Goal: Information Seeking & Learning: Learn about a topic

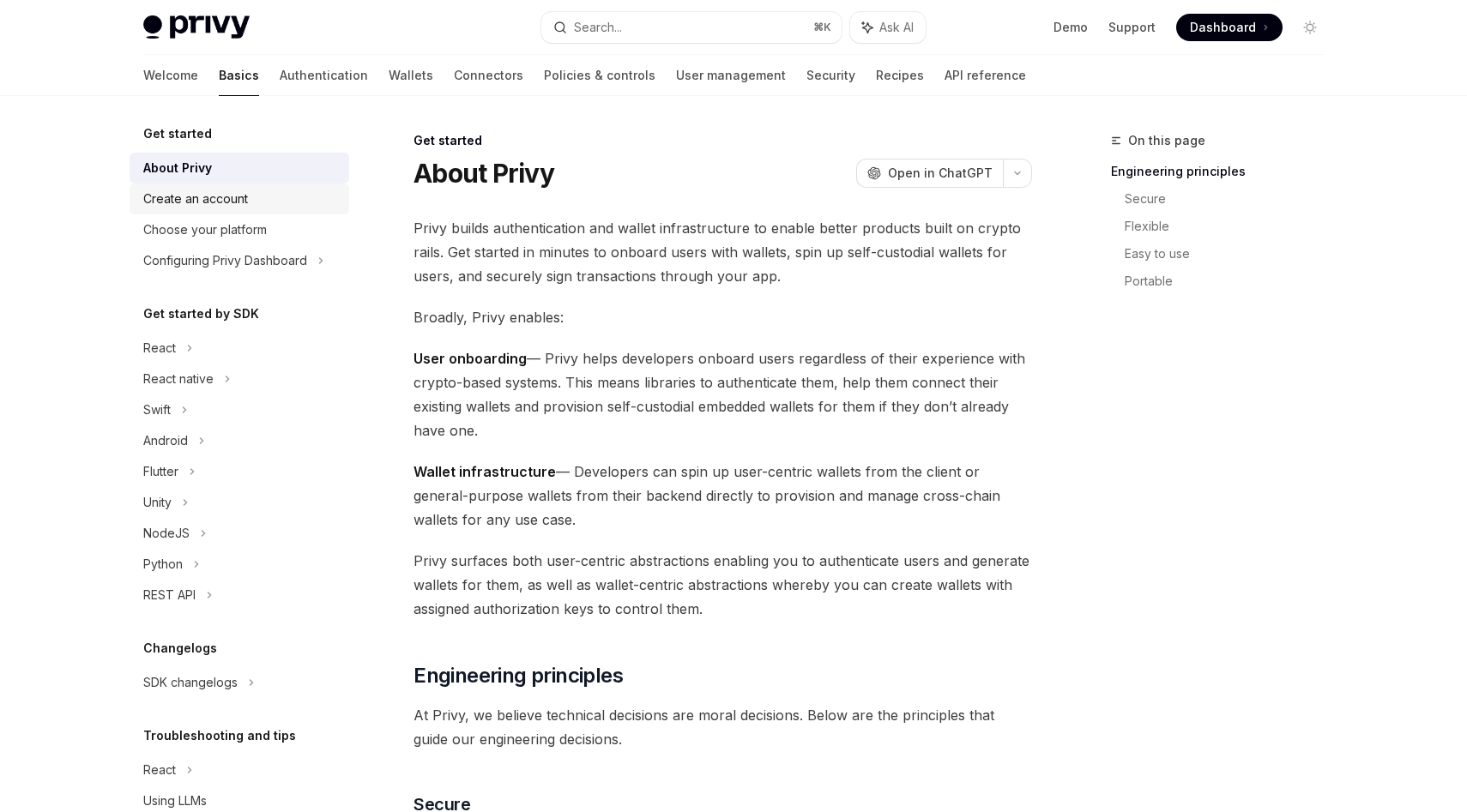
click at [265, 197] on div "Create an account" at bounding box center [241, 199] width 196 height 20
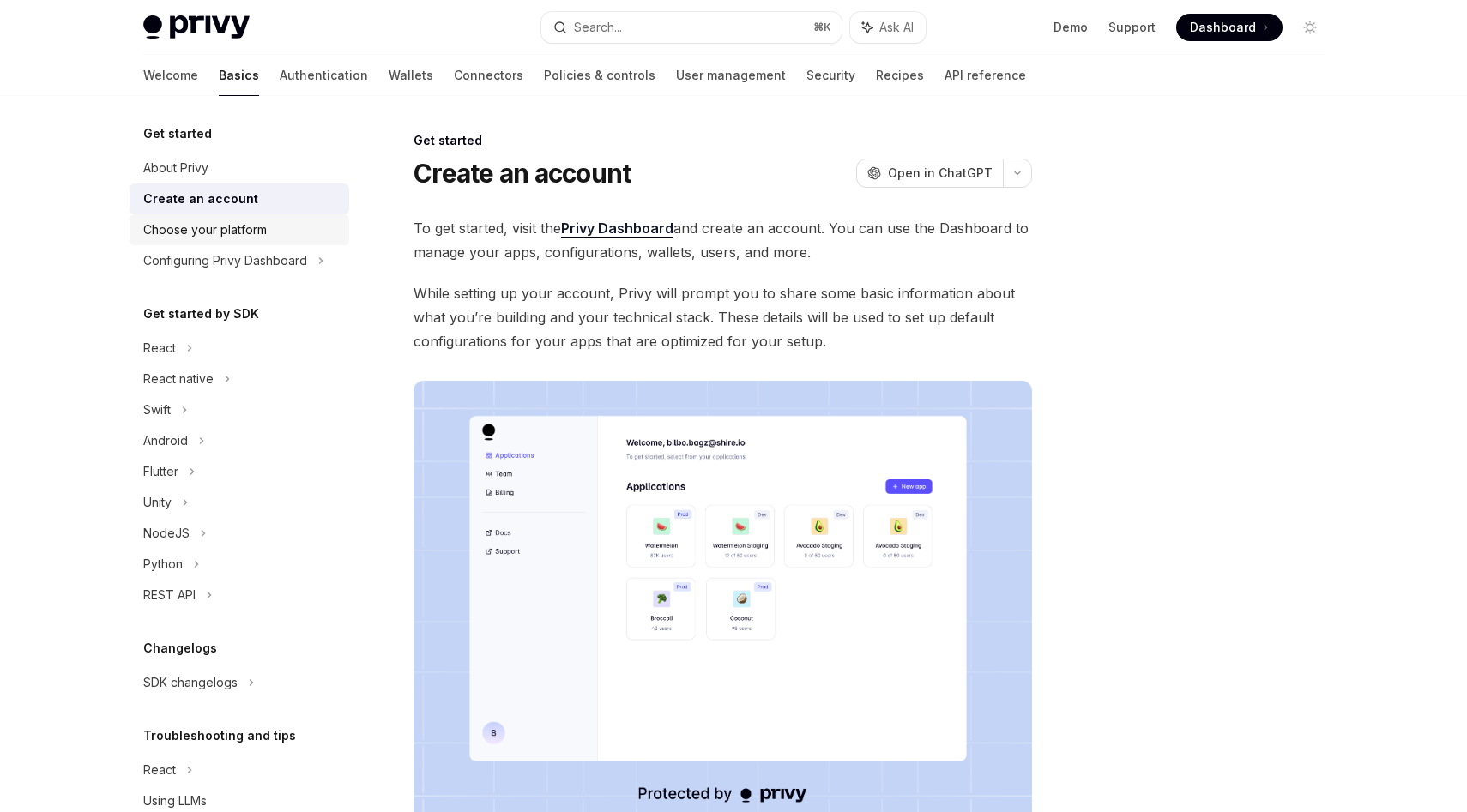
click at [266, 227] on div "Choose your platform" at bounding box center [241, 229] width 196 height 20
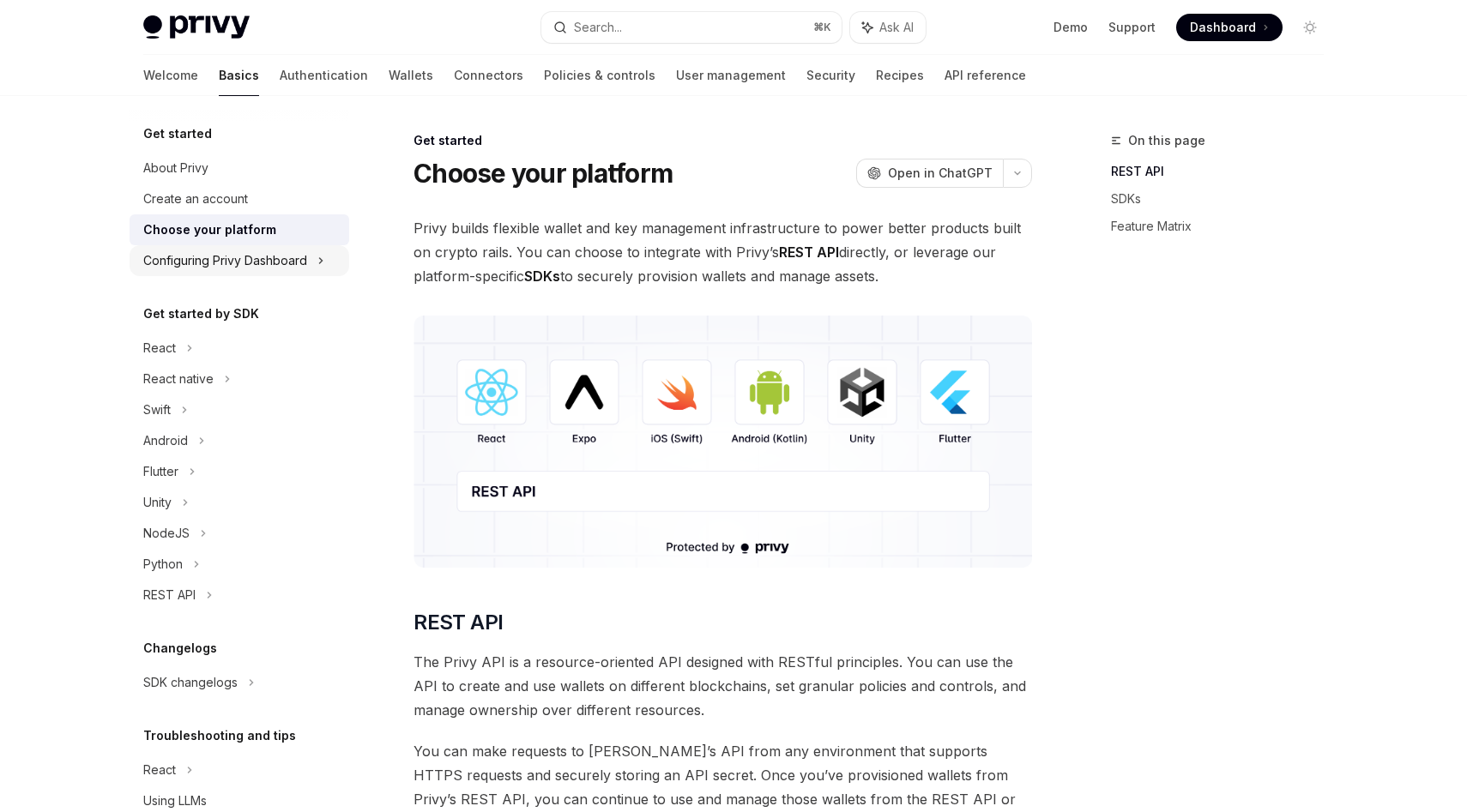
click at [267, 249] on div "Configuring Privy Dashboard" at bounding box center [239, 260] width 220 height 31
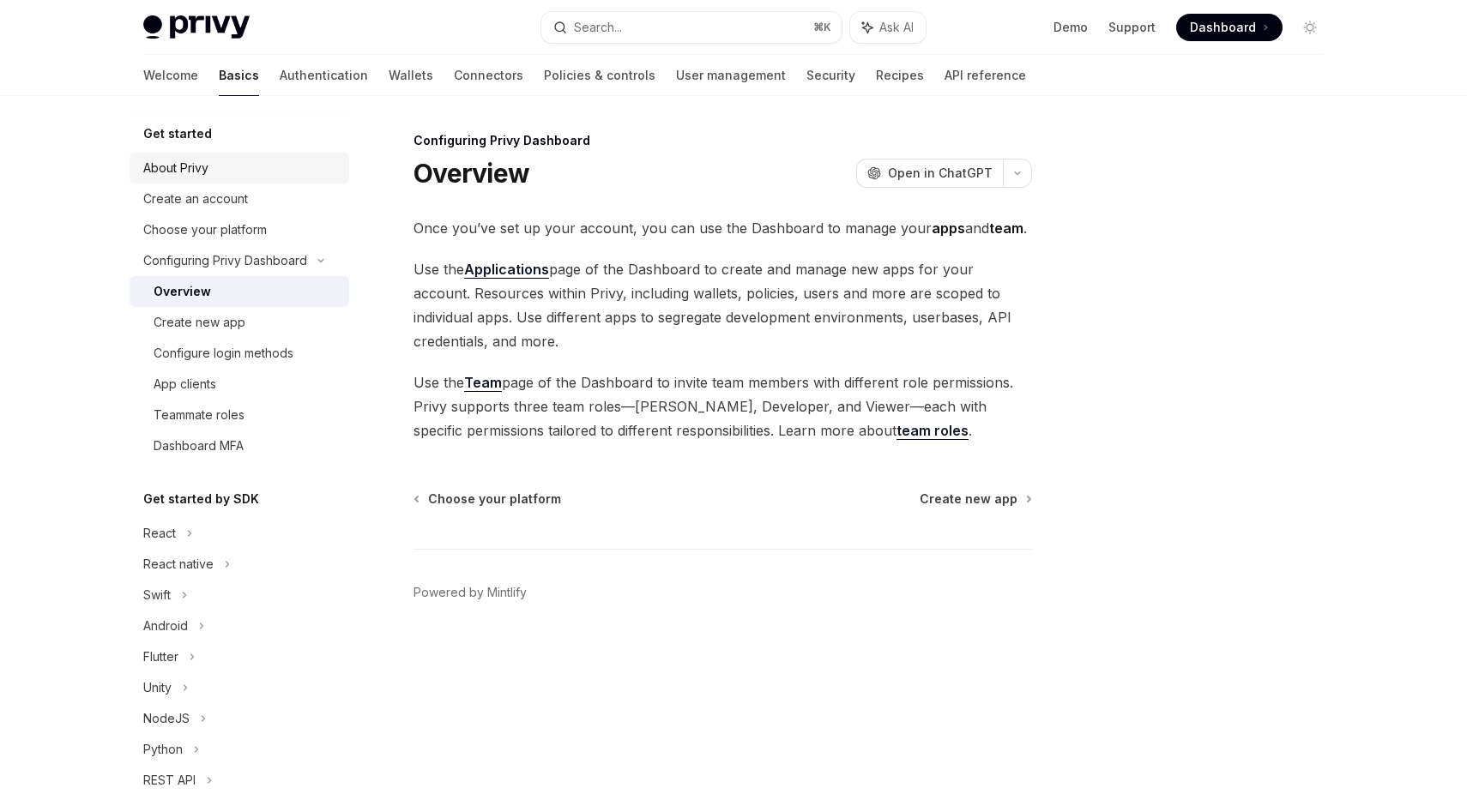
click at [224, 180] on link "About Privy" at bounding box center [239, 168] width 220 height 31
type textarea "*"
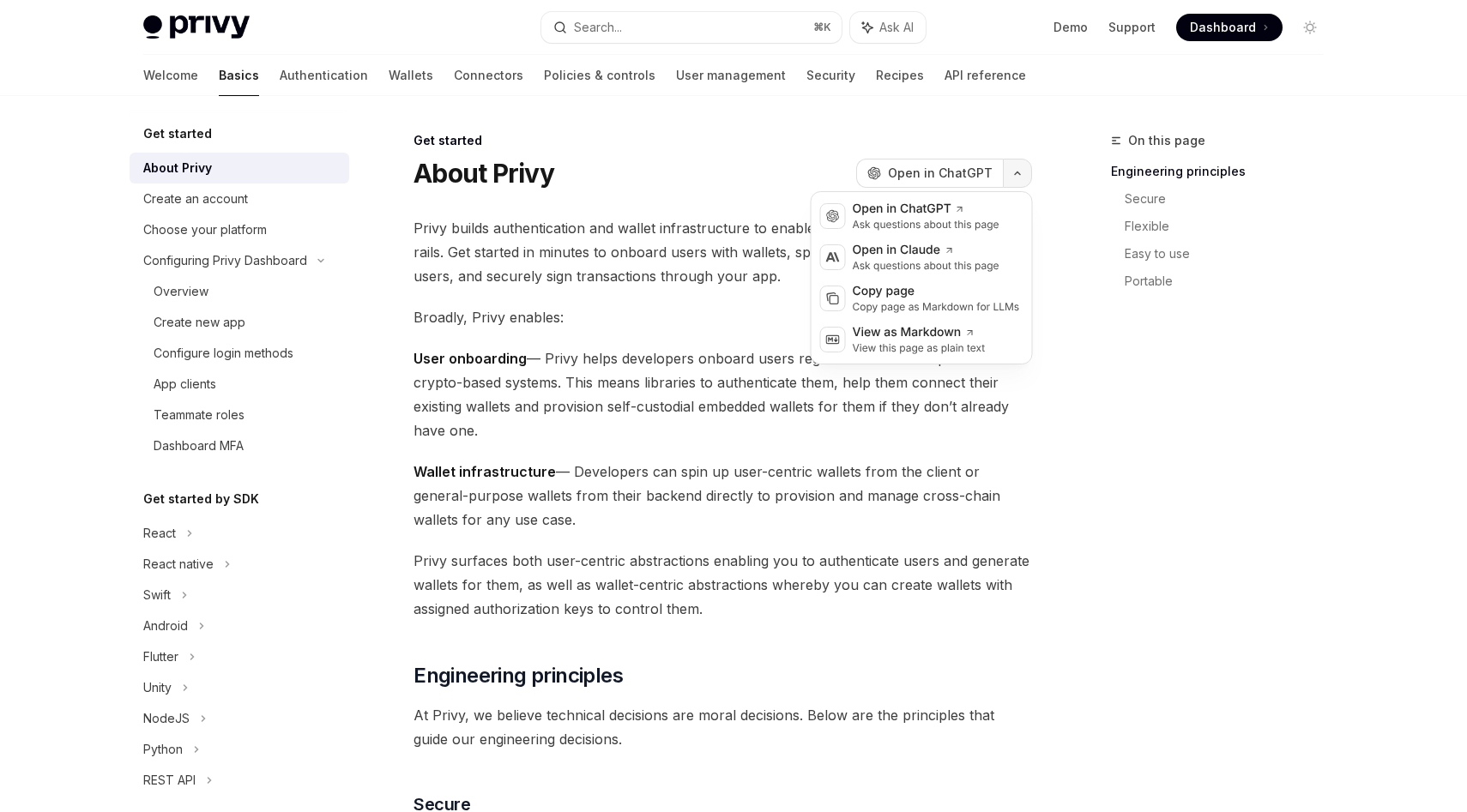
click at [1016, 176] on icon "button" at bounding box center [1017, 173] width 20 height 7
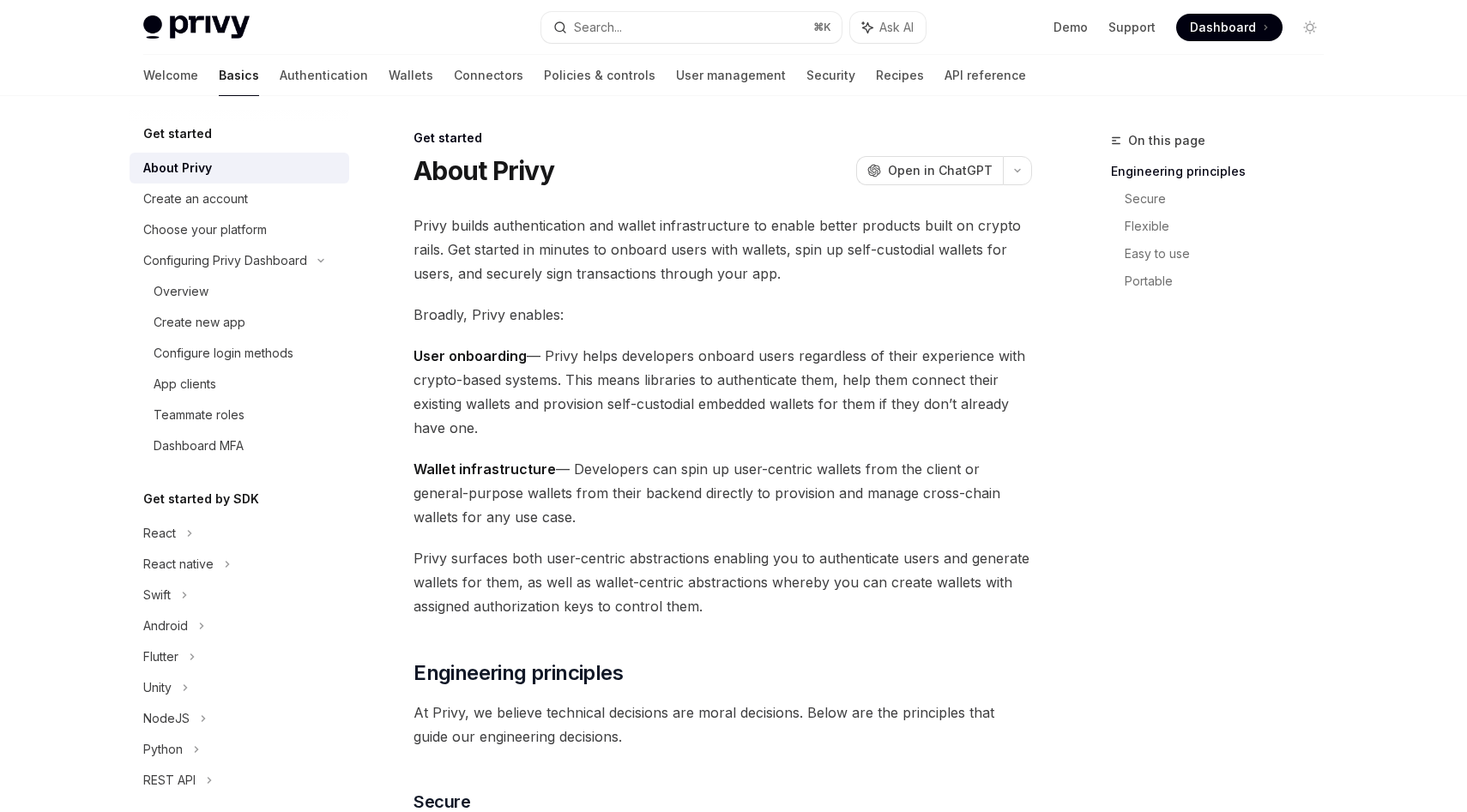
scroll to position [0, 0]
